Goal: Task Accomplishment & Management: Use online tool/utility

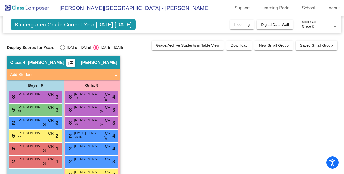
click at [333, 28] on div at bounding box center [334, 27] width 5 height 4
click at [312, 37] on span "Grade P" at bounding box center [319, 37] width 35 height 10
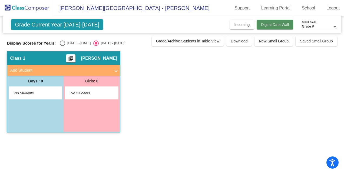
click at [280, 29] on button "Digital Data Wall" at bounding box center [275, 25] width 37 height 10
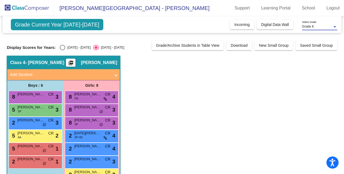
click at [326, 28] on div "Grade K" at bounding box center [317, 27] width 30 height 4
click at [320, 36] on span "Grade P" at bounding box center [319, 37] width 35 height 10
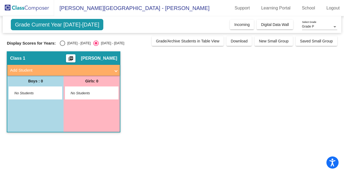
click at [60, 38] on div "Display Scores for Years: [DATE] - [DATE] [DATE] - [DATE] Grade/Archive Student…" at bounding box center [172, 41] width 330 height 10
click at [60, 42] on div "Select an option" at bounding box center [62, 43] width 5 height 5
click at [62, 46] on input "[DATE] - [DATE]" at bounding box center [62, 46] width 0 height 0
radio input "true"
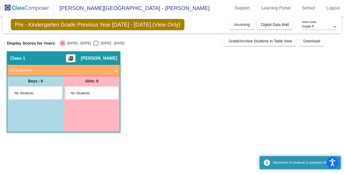
click at [93, 41] on div "Select an option" at bounding box center [95, 43] width 5 height 5
click at [96, 46] on input "[DATE] - [DATE]" at bounding box center [96, 46] width 0 height 0
radio input "true"
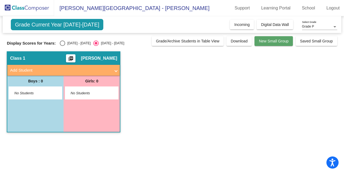
click at [266, 42] on span "New Small Group" at bounding box center [274, 41] width 30 height 4
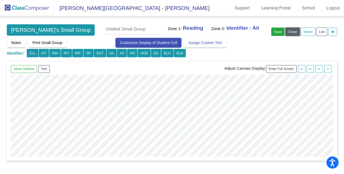
click at [292, 34] on button "Close" at bounding box center [292, 32] width 14 height 8
